Goal: Task Accomplishment & Management: Manage account settings

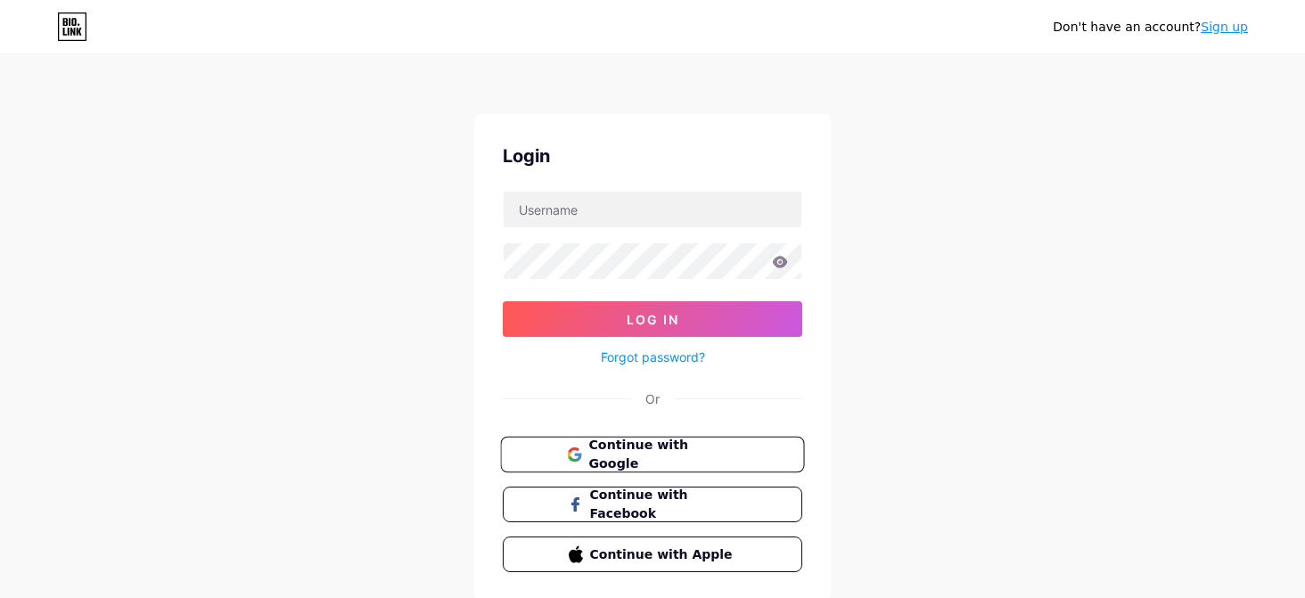
click at [718, 461] on span "Continue with Google" at bounding box center [663, 455] width 149 height 38
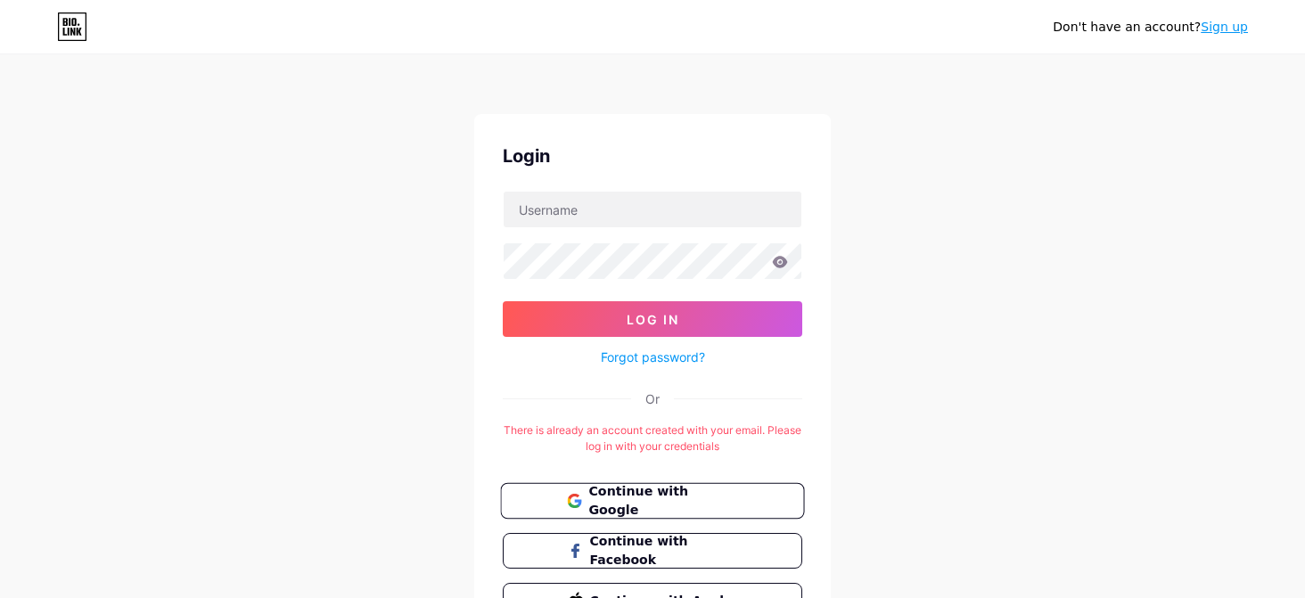
click at [735, 507] on span "Continue with Google" at bounding box center [663, 501] width 149 height 38
click at [688, 224] on input "text" at bounding box center [653, 210] width 298 height 36
type input "sandibaskara900@gmail.com"
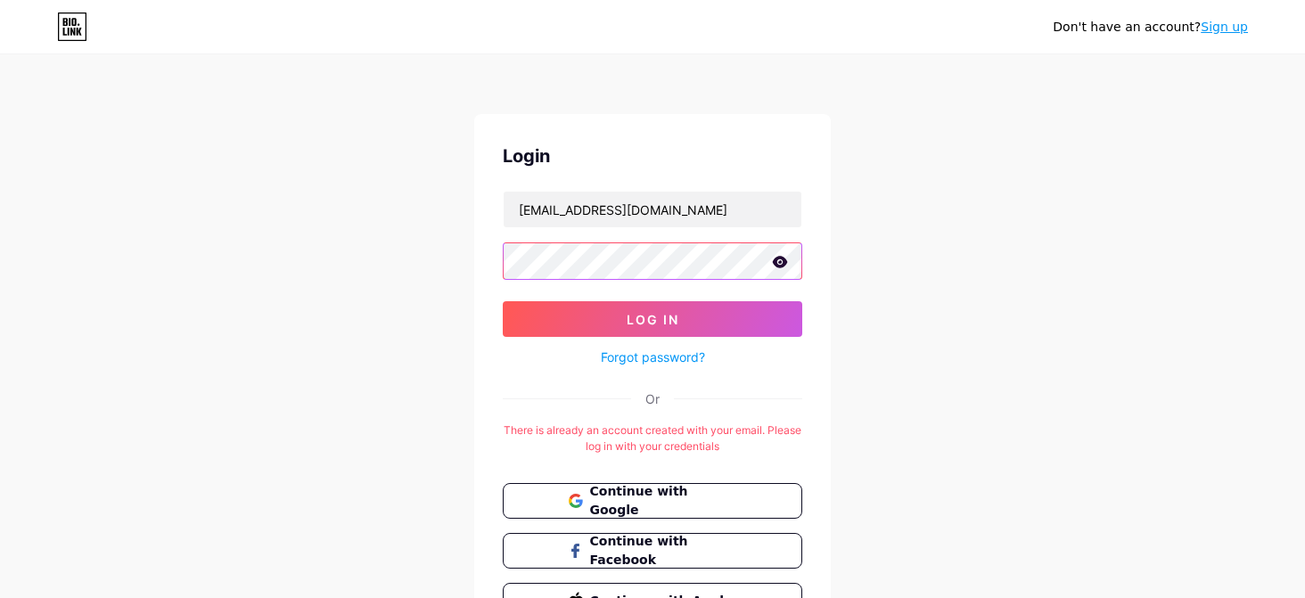
click at [503, 301] on button "Log In" at bounding box center [653, 319] width 300 height 36
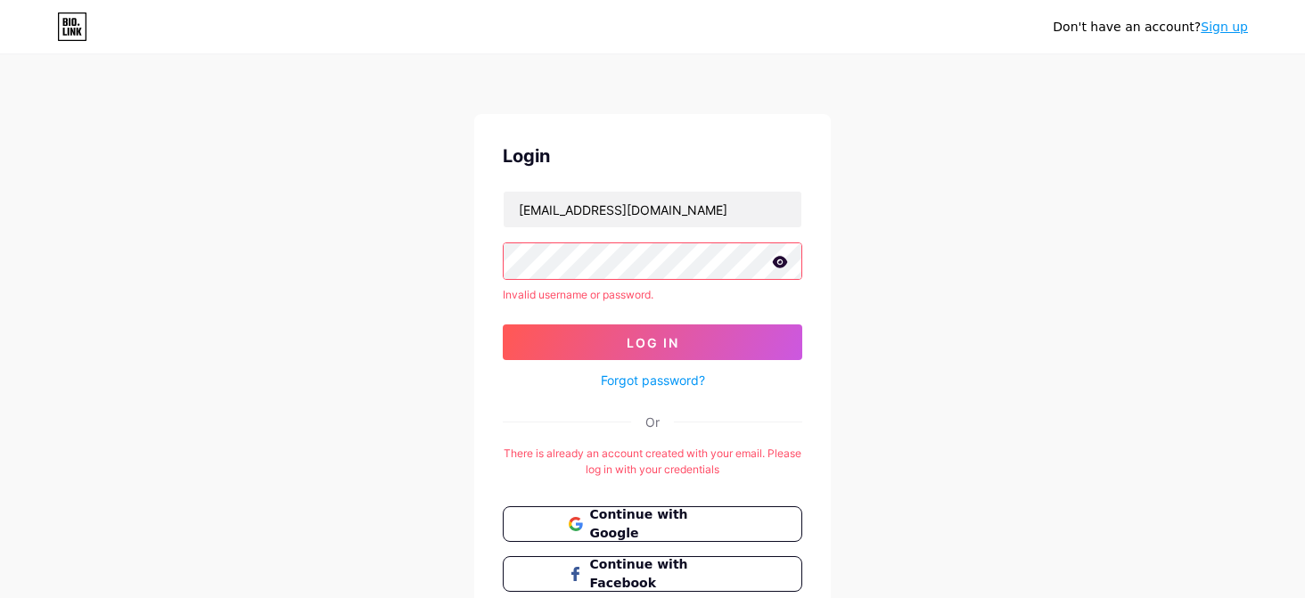
click at [668, 386] on link "Forgot password?" at bounding box center [653, 380] width 104 height 19
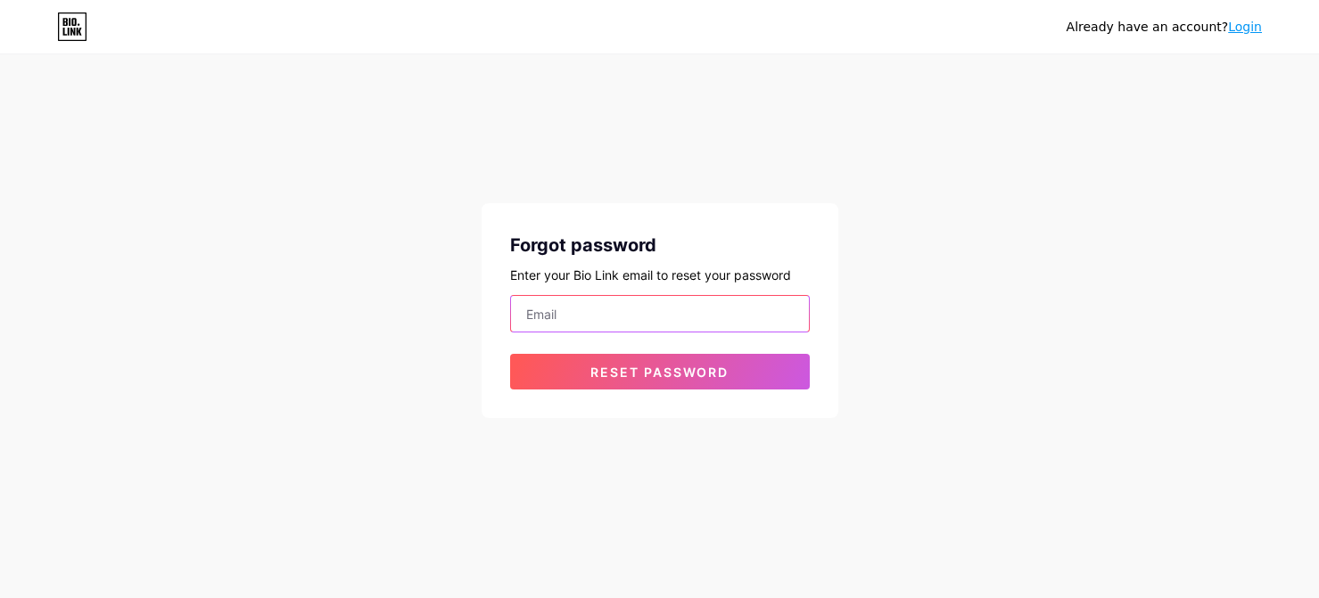
click at [655, 308] on input "email" at bounding box center [660, 314] width 298 height 36
type input "sandibaskara900@gmail.com"
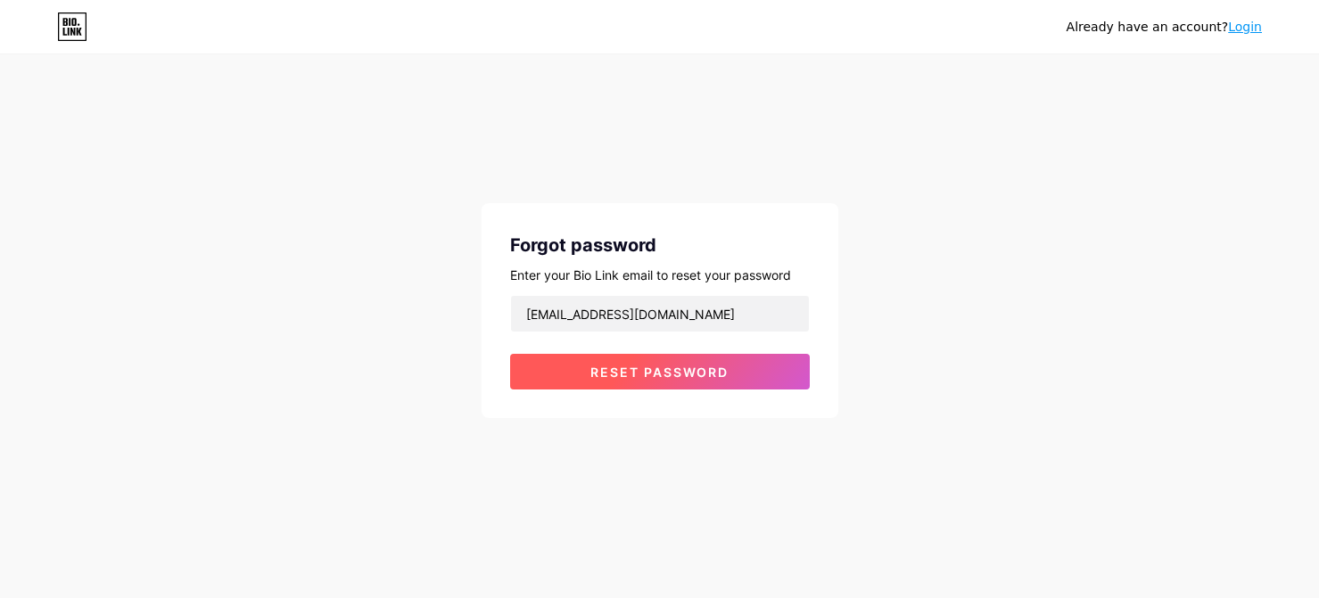
click at [632, 381] on button "Reset password" at bounding box center [660, 372] width 300 height 36
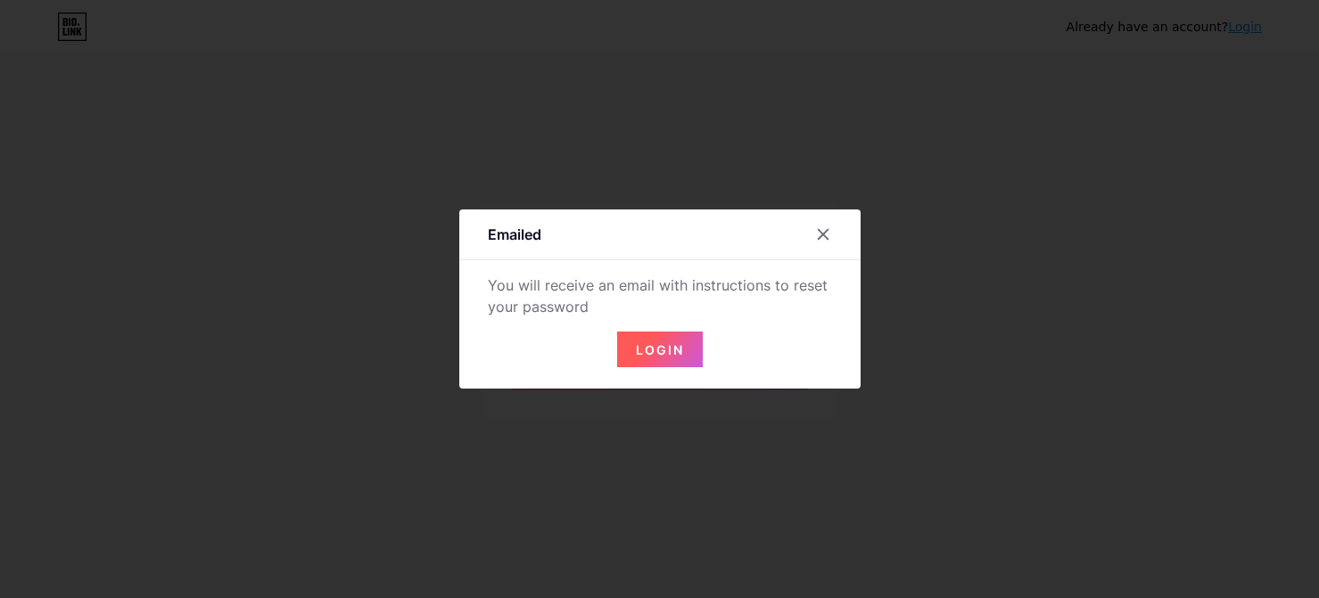
click at [648, 357] on span "Login" at bounding box center [660, 349] width 48 height 15
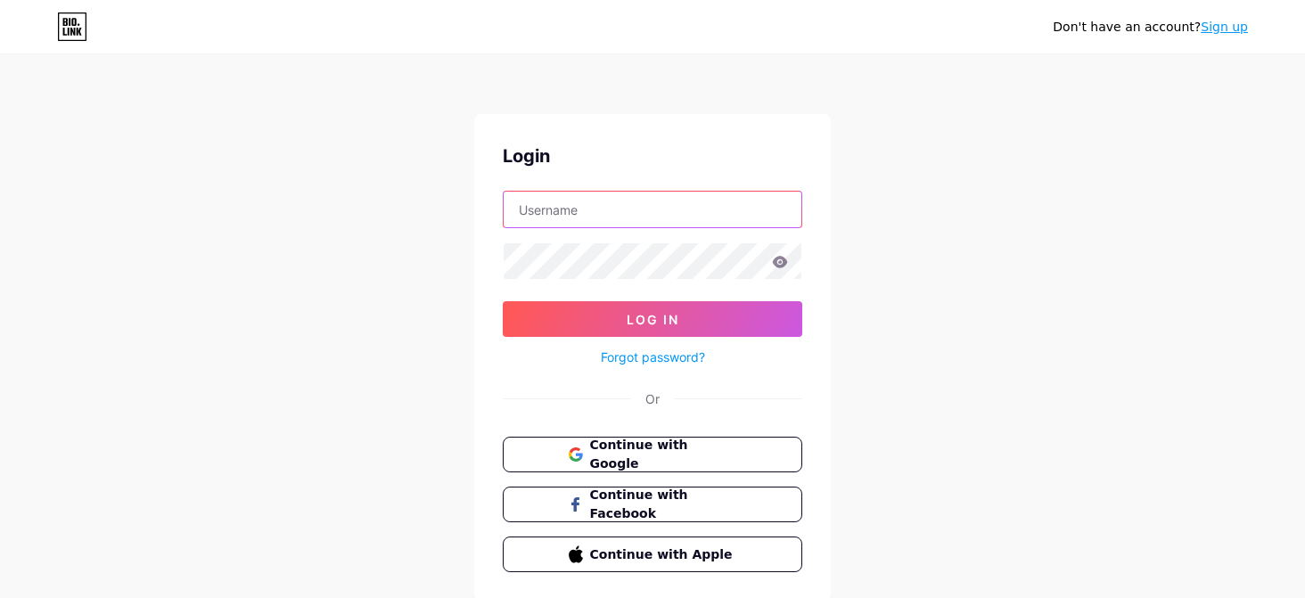
click at [599, 222] on input "text" at bounding box center [653, 210] width 298 height 36
type input "sandibaskara900@gmail.com"
click at [781, 266] on icon at bounding box center [780, 262] width 15 height 12
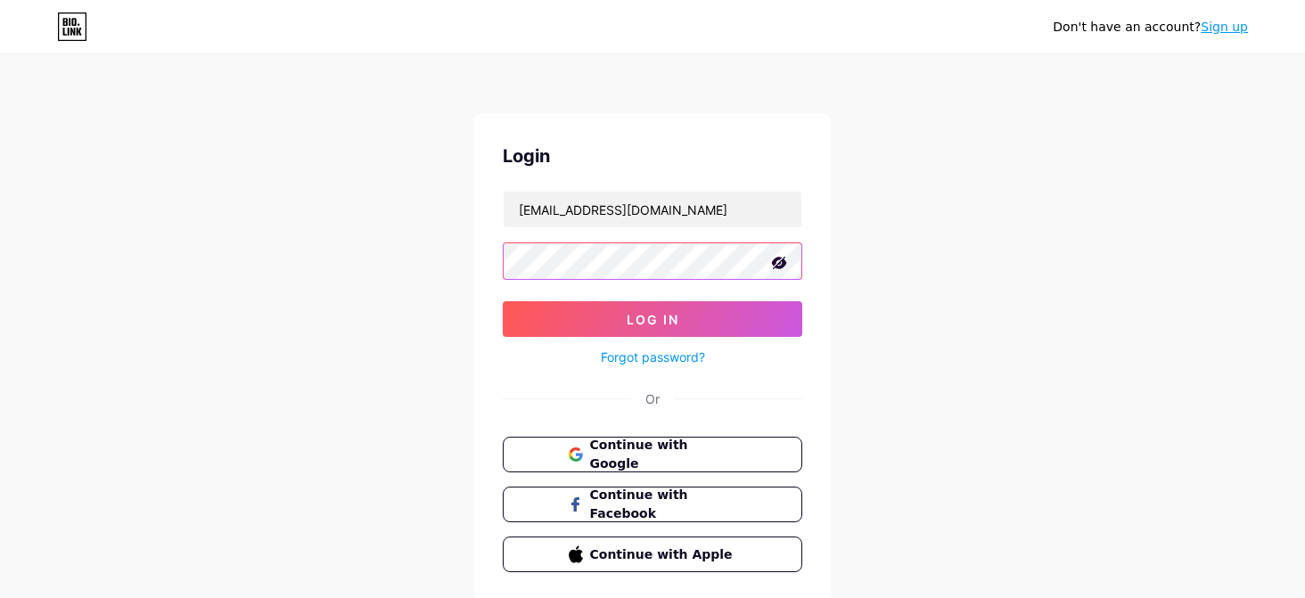
click at [503, 301] on button "Log In" at bounding box center [653, 319] width 300 height 36
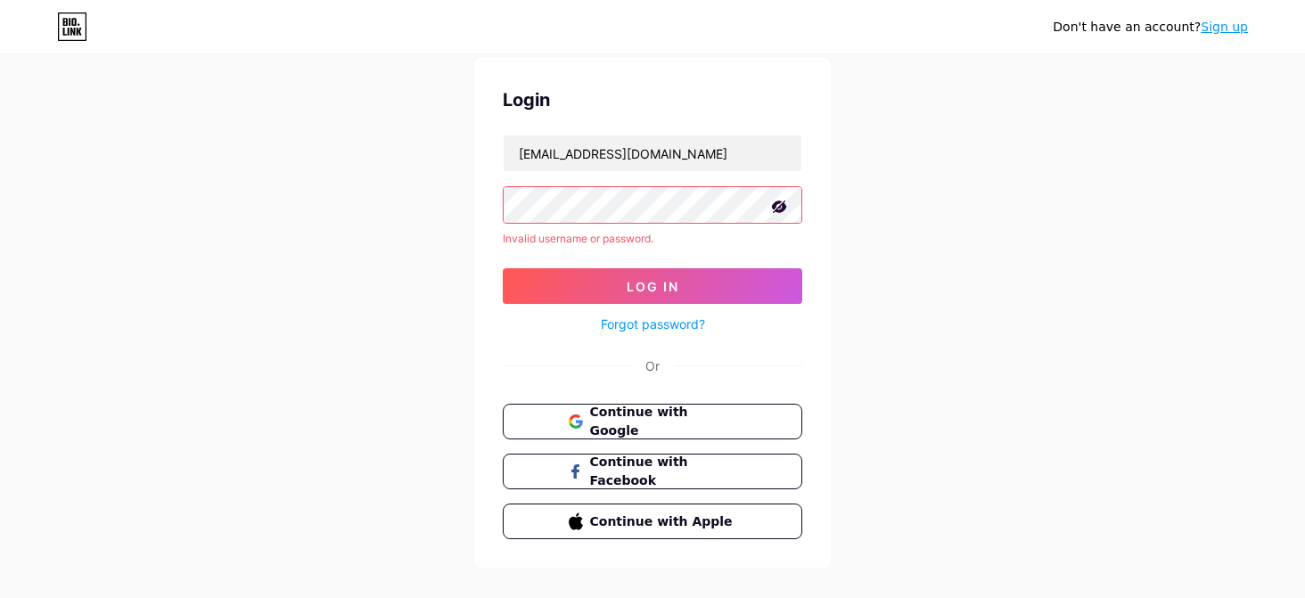
scroll to position [82, 0]
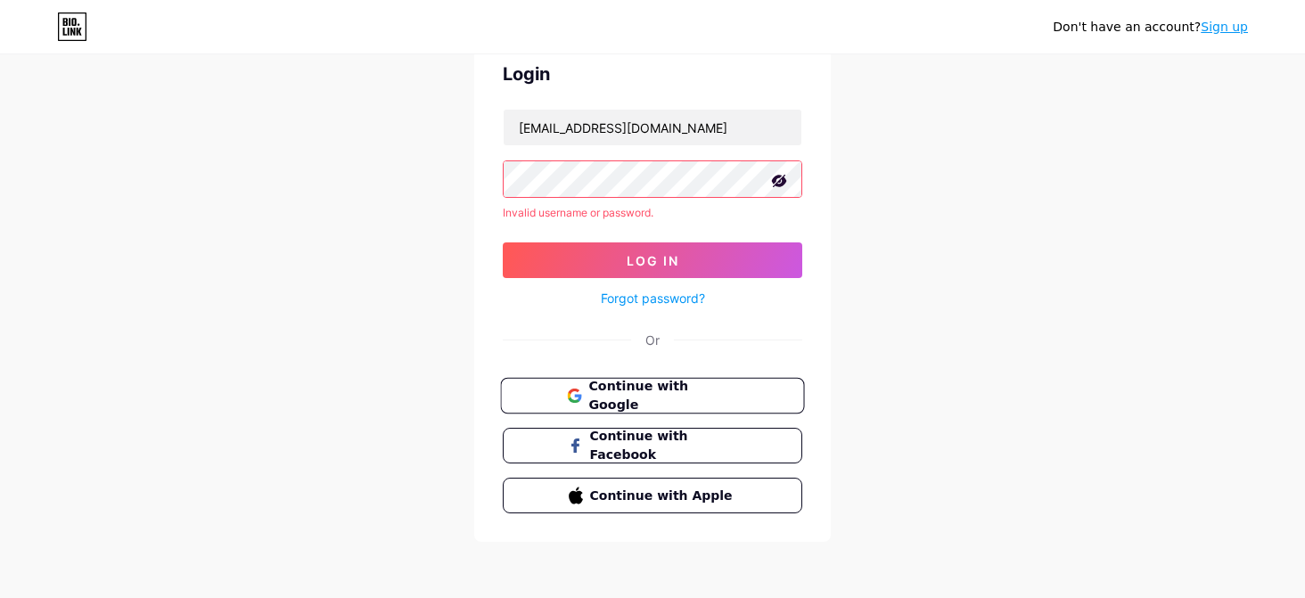
click at [711, 391] on span "Continue with Google" at bounding box center [663, 396] width 149 height 38
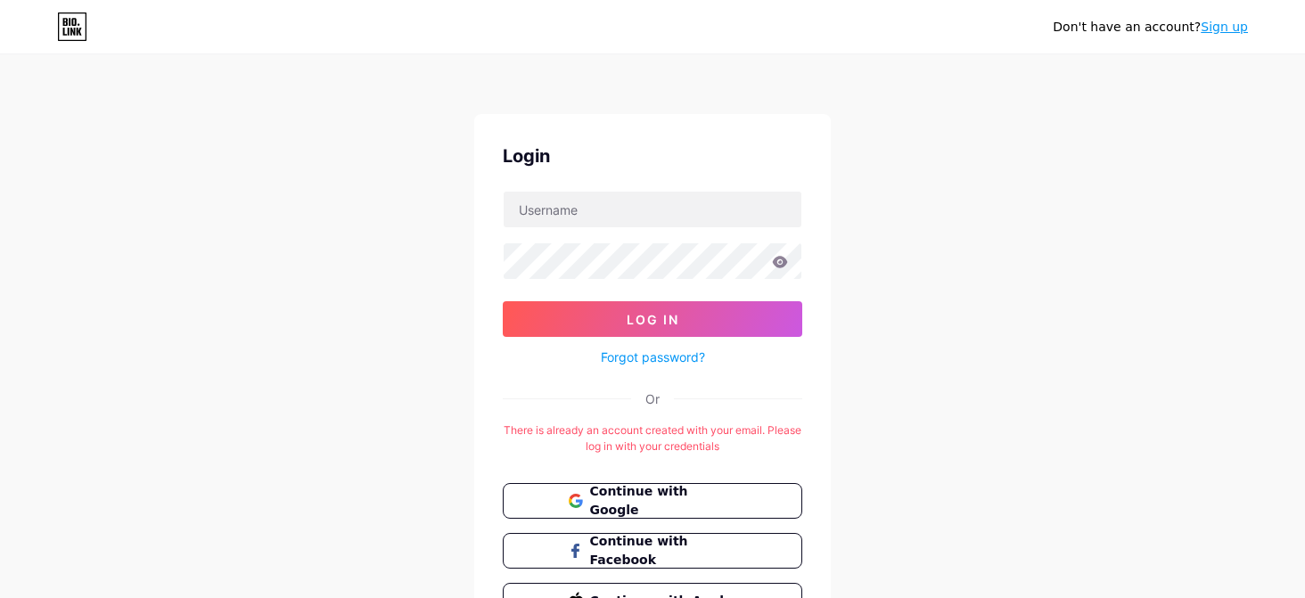
click at [696, 356] on link "Forgot password?" at bounding box center [653, 357] width 104 height 19
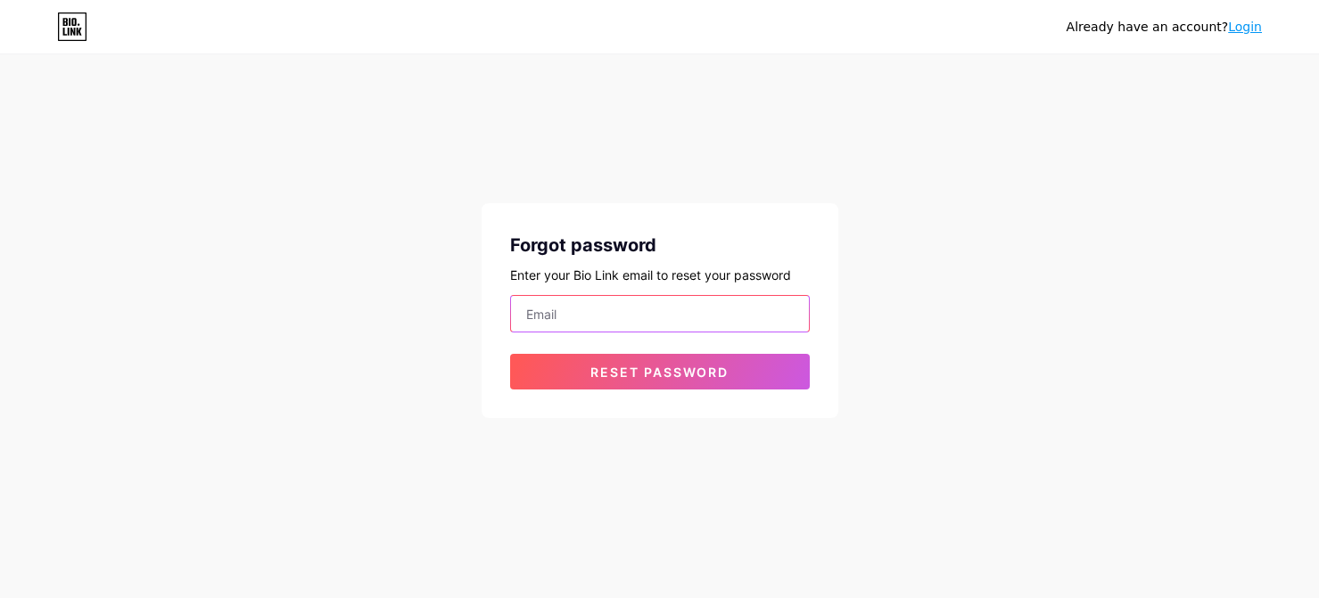
click at [685, 327] on input "email" at bounding box center [660, 314] width 298 height 36
type input "sandibaskara900@gmail.com"
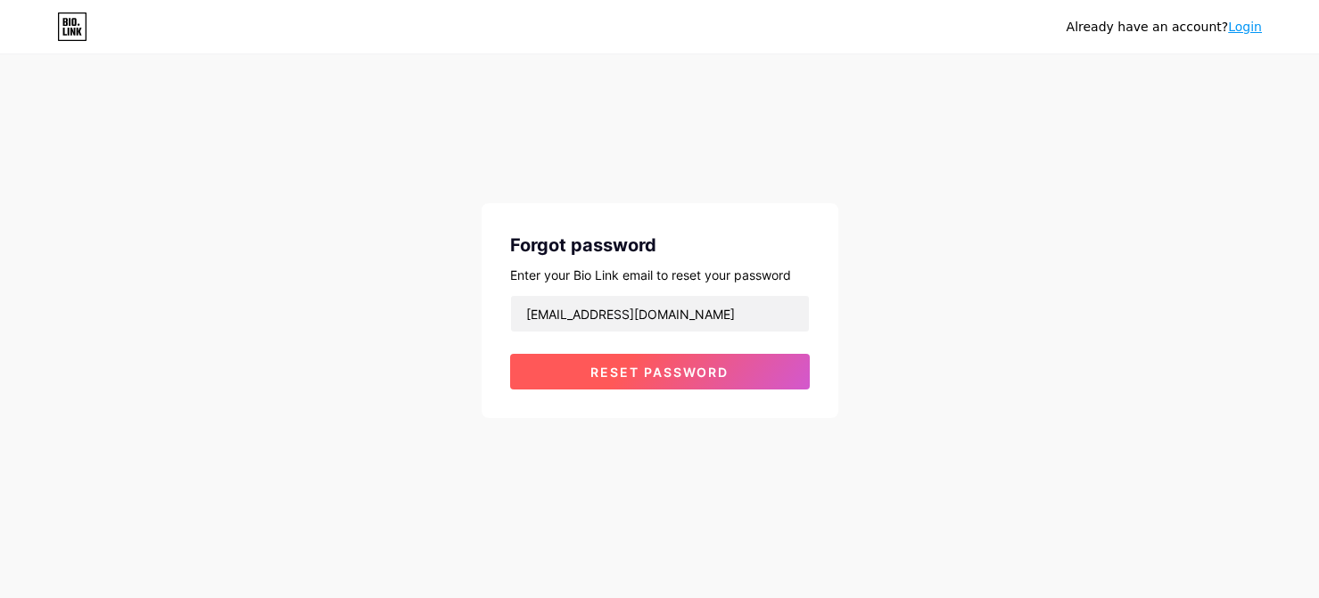
click at [670, 380] on button "Reset password" at bounding box center [660, 372] width 300 height 36
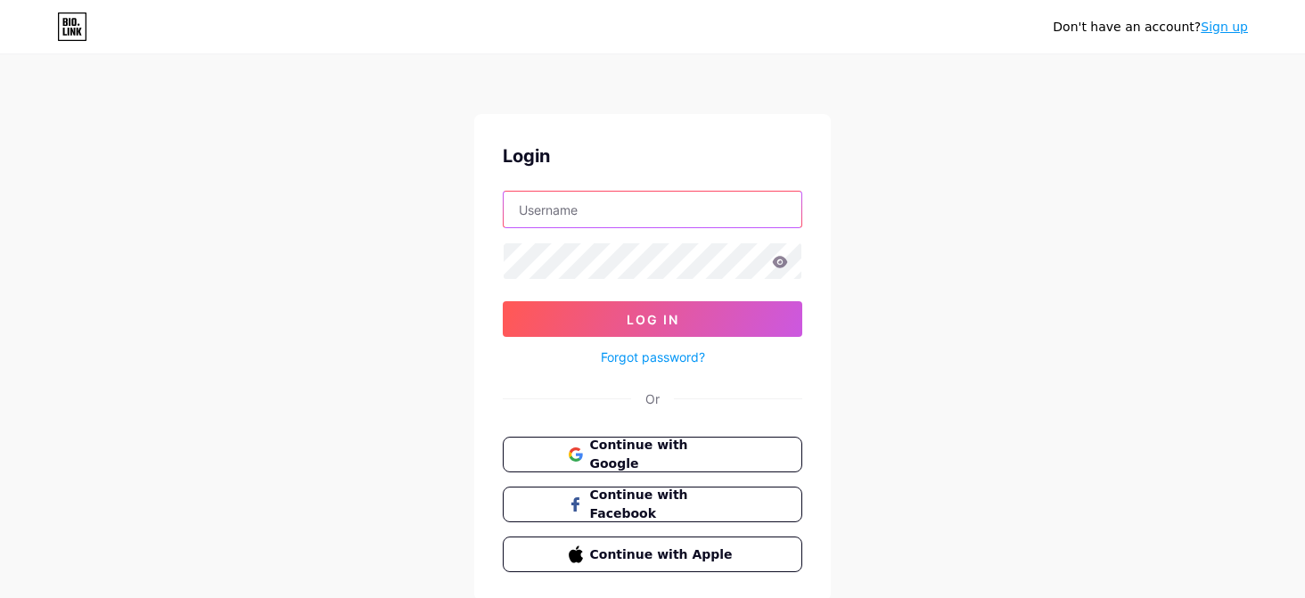
click at [636, 226] on input "text" at bounding box center [653, 210] width 298 height 36
type input "[EMAIL_ADDRESS][DOMAIN_NAME]"
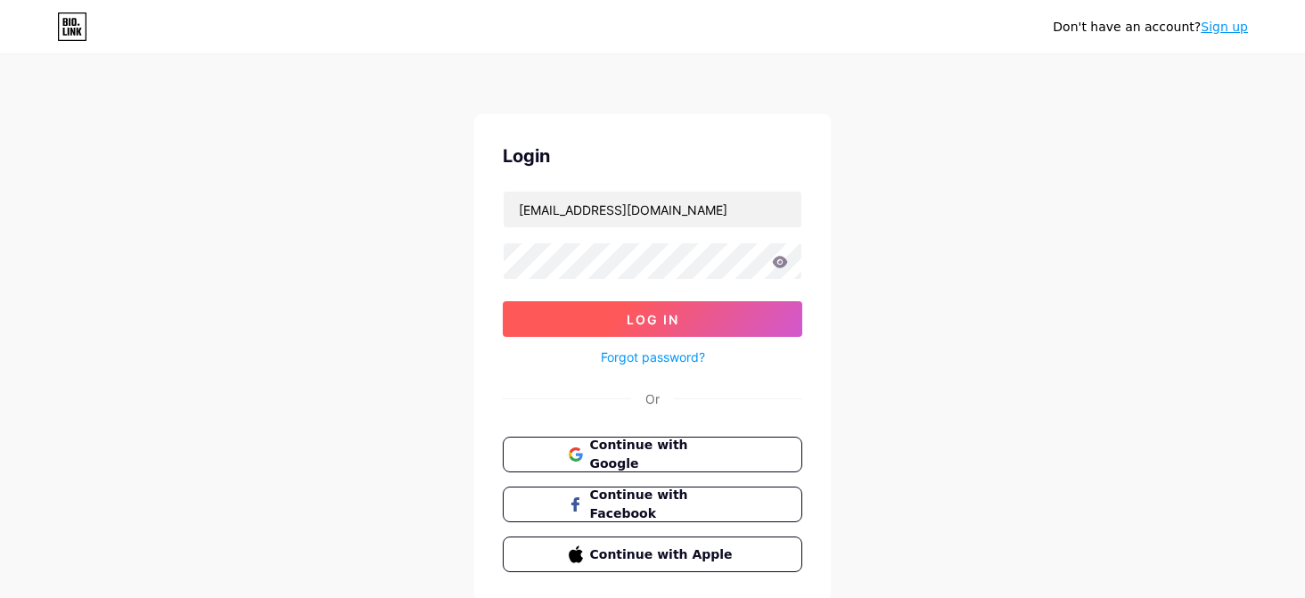
click at [622, 322] on button "Log In" at bounding box center [653, 319] width 300 height 36
